Goal: Information Seeking & Learning: Learn about a topic

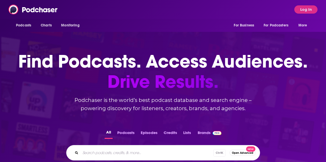
scroll to position [52, 0]
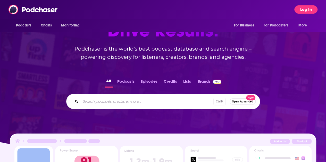
click at [310, 11] on button "Log In" at bounding box center [305, 9] width 23 height 8
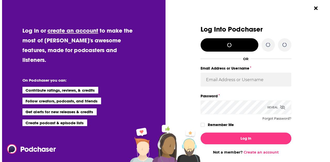
scroll to position [0, 0]
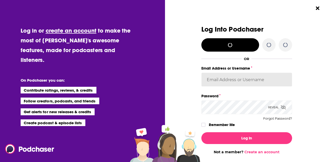
type input "BerkMarc"
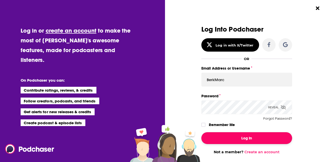
click at [238, 139] on button "Log In" at bounding box center [246, 139] width 91 height 12
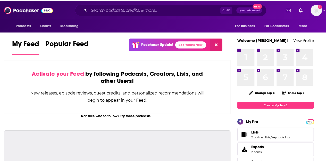
scroll to position [52, 0]
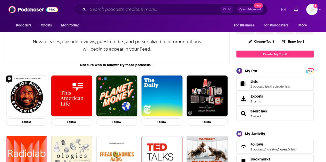
click at [110, 10] on input "Search podcasts, credits, & more..." at bounding box center [154, 9] width 133 height 8
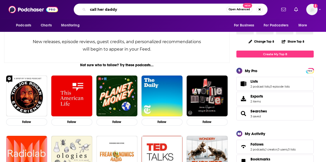
type input "call her daddy"
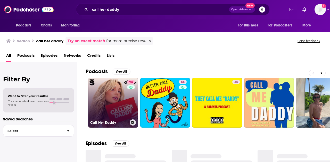
click at [113, 105] on link "94 Call Her Daddy" at bounding box center [113, 103] width 50 height 50
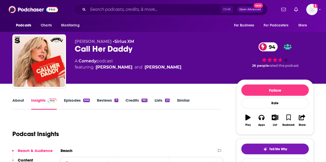
scroll to position [52, 0]
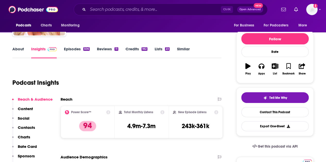
click at [40, 47] on link "Insights" at bounding box center [43, 53] width 25 height 12
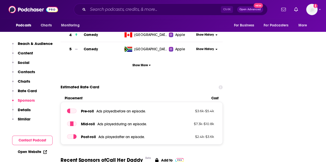
scroll to position [850, 0]
